Goal: Use online tool/utility: Use online tool/utility

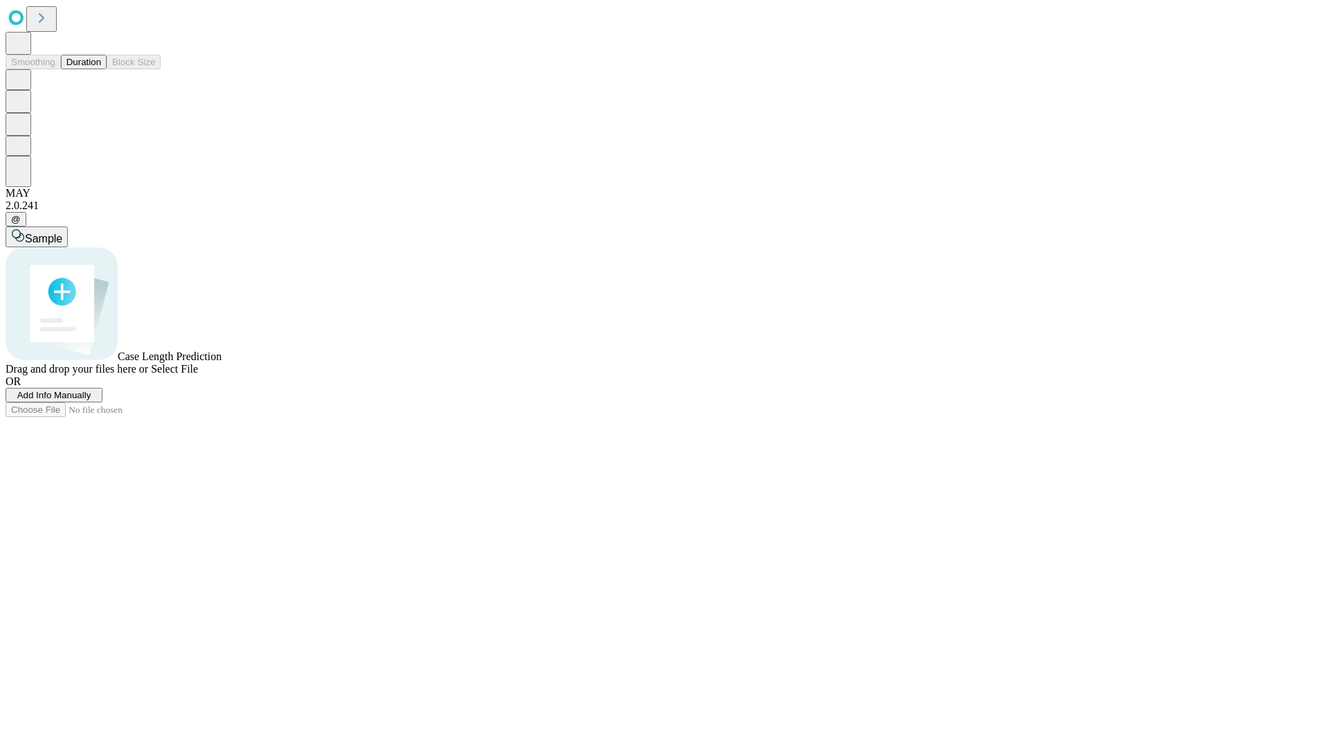
click at [101, 69] on button "Duration" at bounding box center [84, 62] width 46 height 15
click at [62, 233] on span "Sample" at bounding box center [43, 239] width 37 height 12
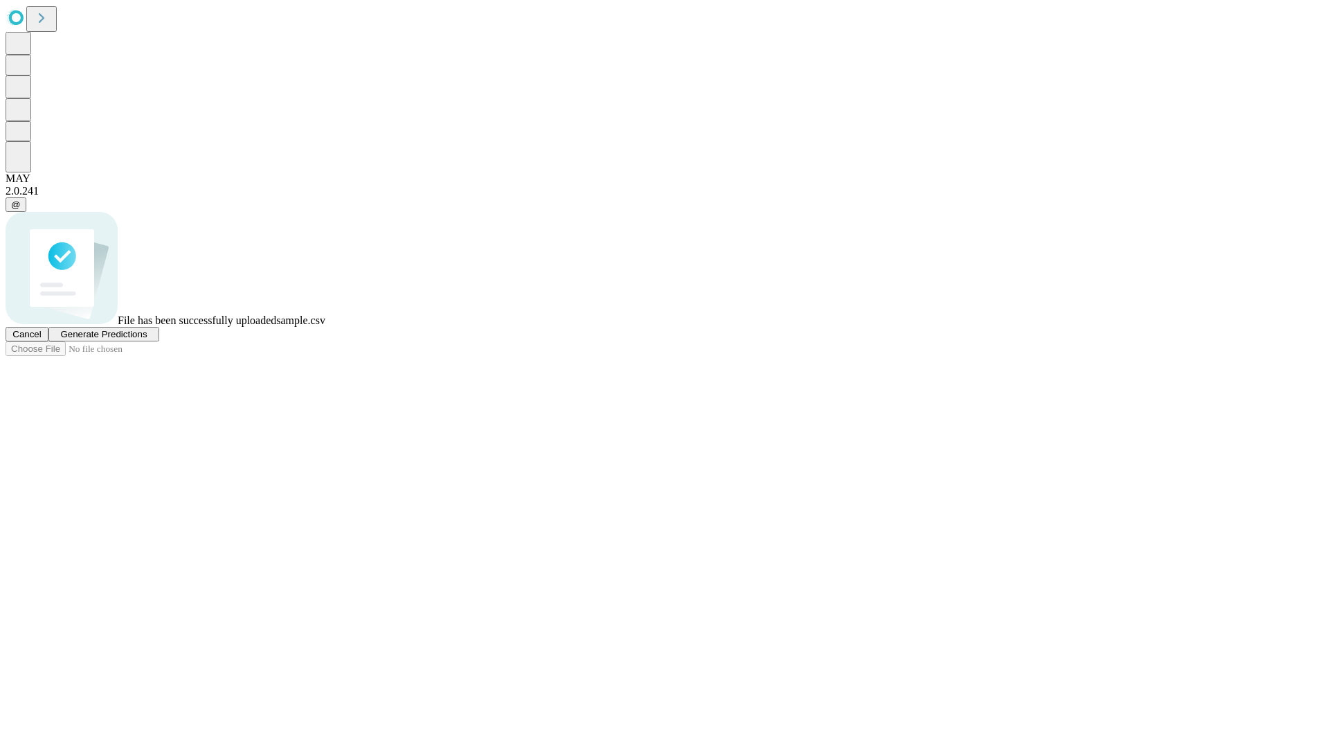
click at [147, 339] on span "Generate Predictions" at bounding box center [103, 334] width 87 height 10
